Goal: Task Accomplishment & Management: Complete application form

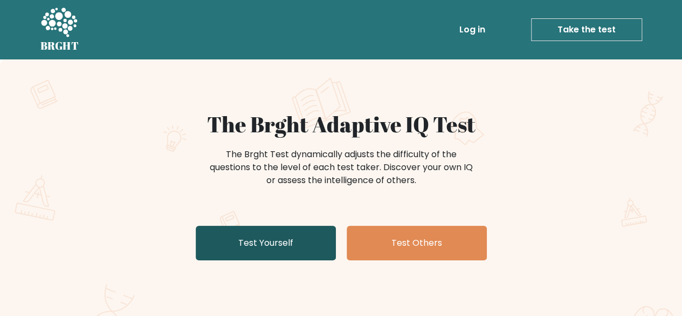
click at [309, 241] on link "Test Yourself" at bounding box center [266, 242] width 140 height 35
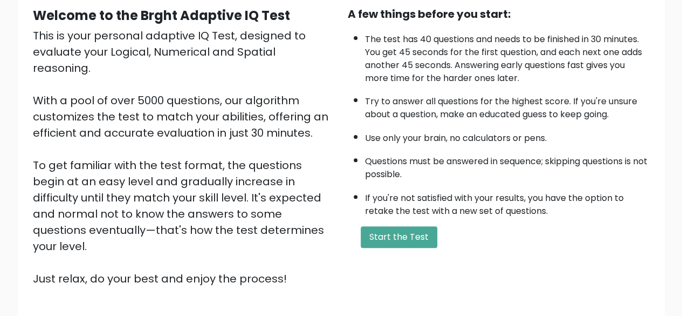
scroll to position [108, 0]
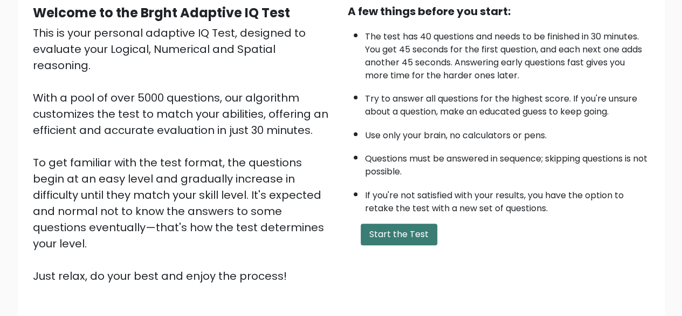
click at [394, 239] on button "Start the Test" at bounding box center [399, 234] width 77 height 22
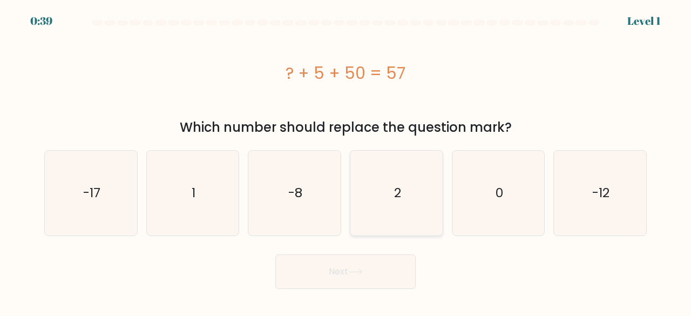
click at [381, 198] on icon "2" at bounding box center [396, 193] width 85 height 85
click at [346, 161] on input "d. 2" at bounding box center [345, 159] width 1 height 3
radio input "true"
click at [363, 268] on button "Next" at bounding box center [345, 271] width 140 height 35
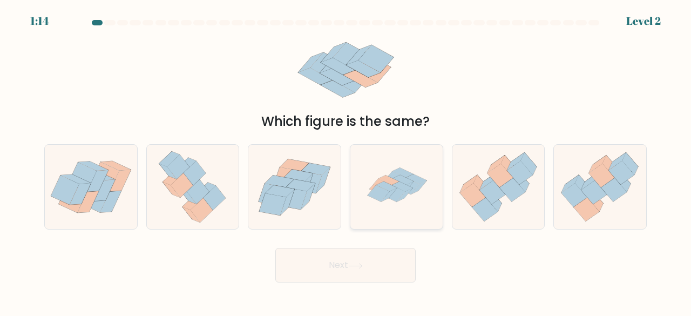
click at [407, 184] on icon at bounding box center [403, 180] width 21 height 10
click at [346, 161] on input "d." at bounding box center [345, 159] width 1 height 3
radio input "true"
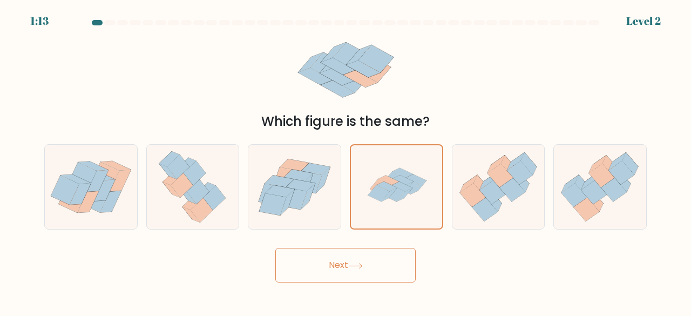
click at [378, 271] on button "Next" at bounding box center [345, 265] width 140 height 35
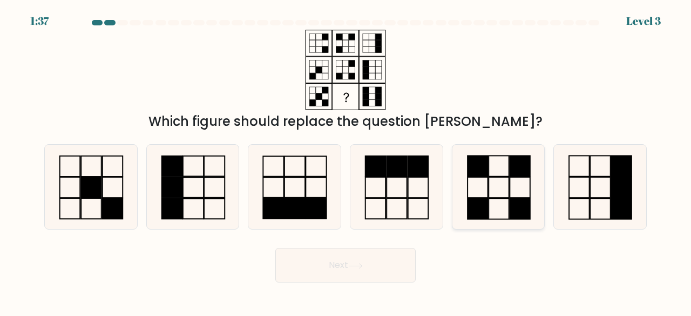
click at [489, 204] on icon at bounding box center [498, 187] width 85 height 85
click at [346, 161] on input "e." at bounding box center [345, 159] width 1 height 3
radio input "true"
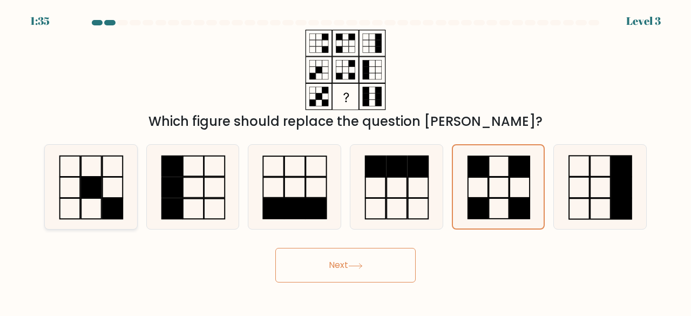
click at [90, 194] on rect at bounding box center [91, 187] width 20 height 20
click at [345, 161] on input "a." at bounding box center [345, 159] width 1 height 3
radio input "true"
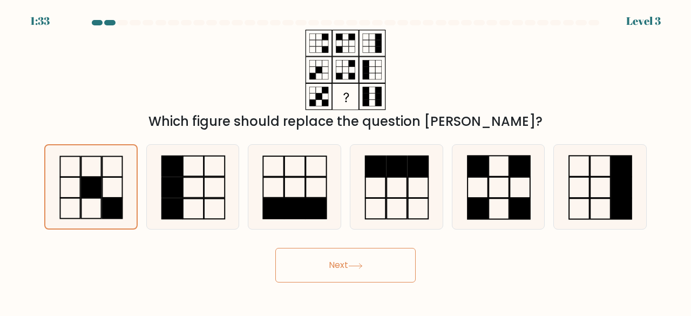
click at [364, 258] on button "Next" at bounding box center [345, 265] width 140 height 35
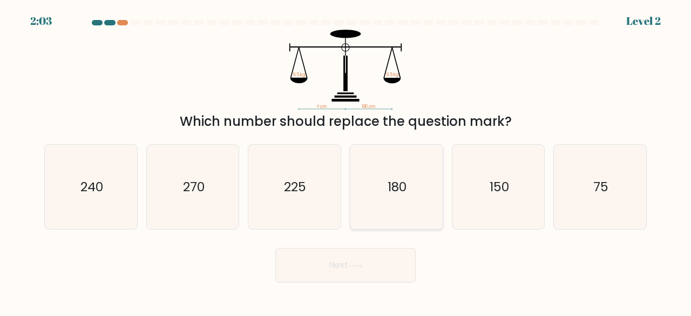
click at [370, 185] on icon "180" at bounding box center [396, 187] width 85 height 85
click at [346, 161] on input "d. 180" at bounding box center [345, 159] width 1 height 3
radio input "true"
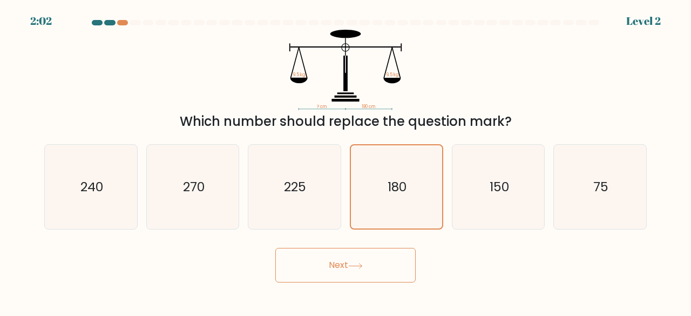
click at [340, 262] on button "Next" at bounding box center [345, 265] width 140 height 35
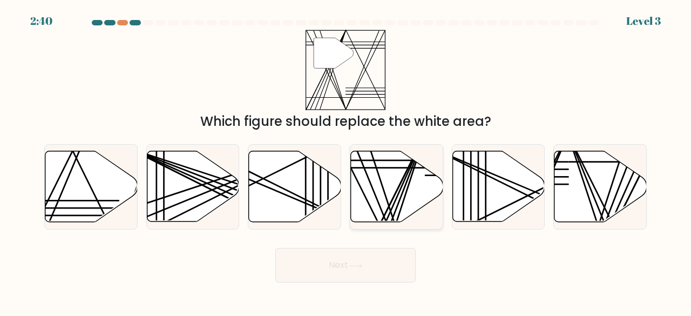
click at [402, 182] on line at bounding box center [384, 225] width 83 height 184
click at [346, 161] on input "d." at bounding box center [345, 159] width 1 height 3
radio input "true"
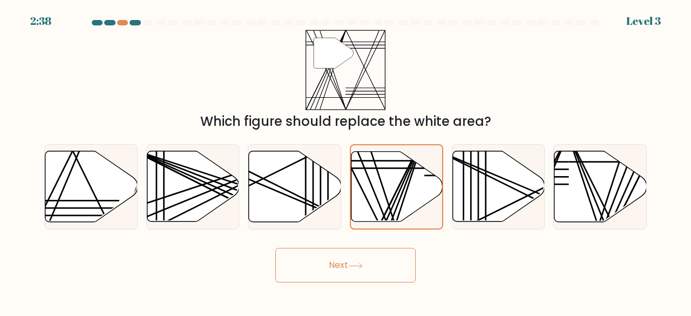
click at [397, 261] on button "Next" at bounding box center [345, 265] width 140 height 35
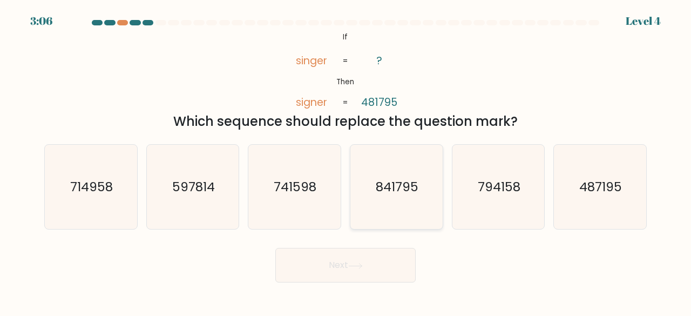
click at [408, 204] on icon "841795" at bounding box center [396, 187] width 85 height 85
click at [346, 161] on input "d. 841795" at bounding box center [345, 159] width 1 height 3
radio input "true"
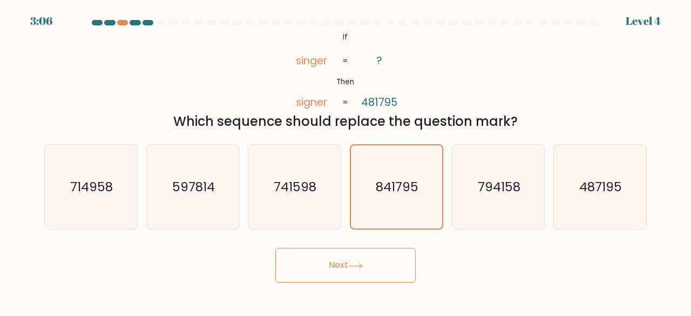
click at [377, 255] on button "Next" at bounding box center [345, 265] width 140 height 35
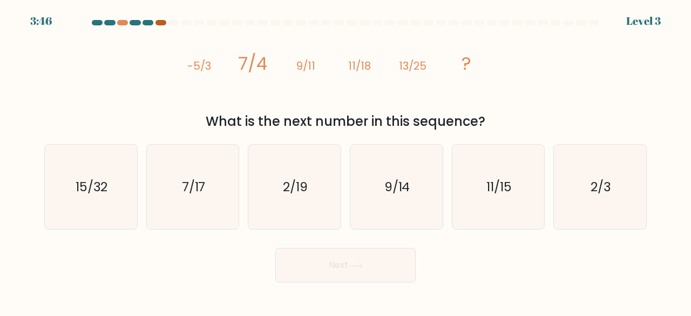
click at [161, 22] on div at bounding box center [160, 22] width 11 height 5
